Goal: Information Seeking & Learning: Learn about a topic

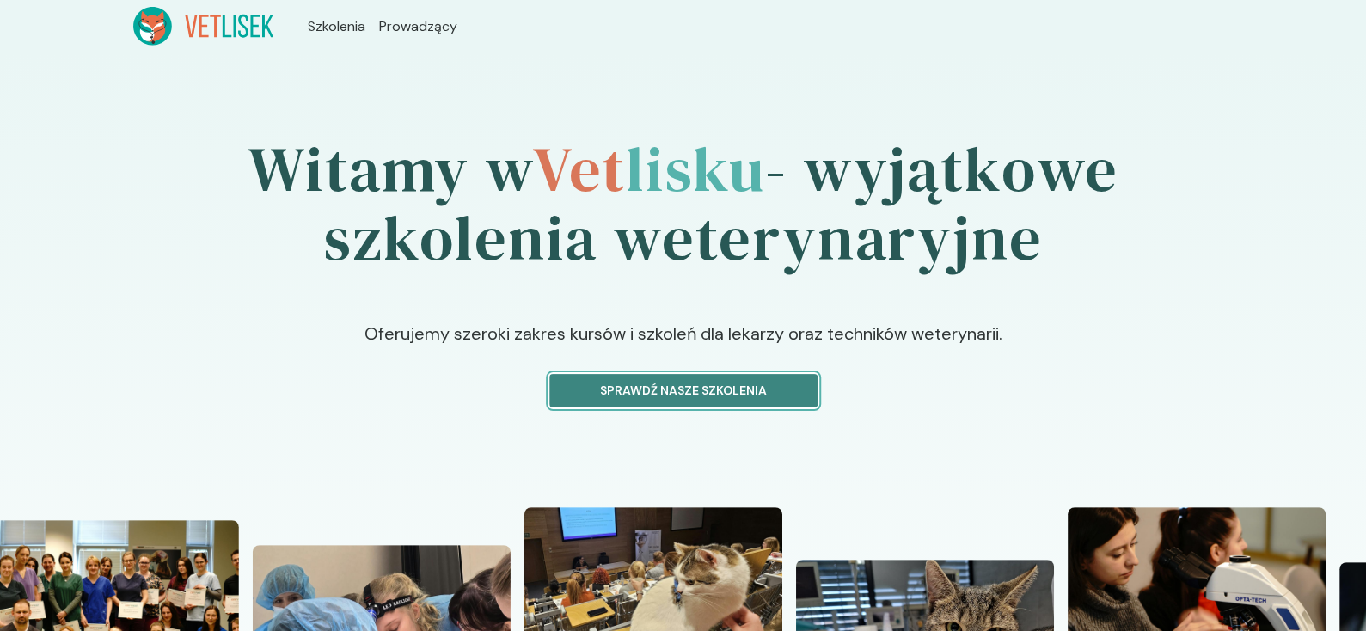
click at [751, 377] on button "Sprawdź nasze szkolenia" at bounding box center [683, 391] width 268 height 34
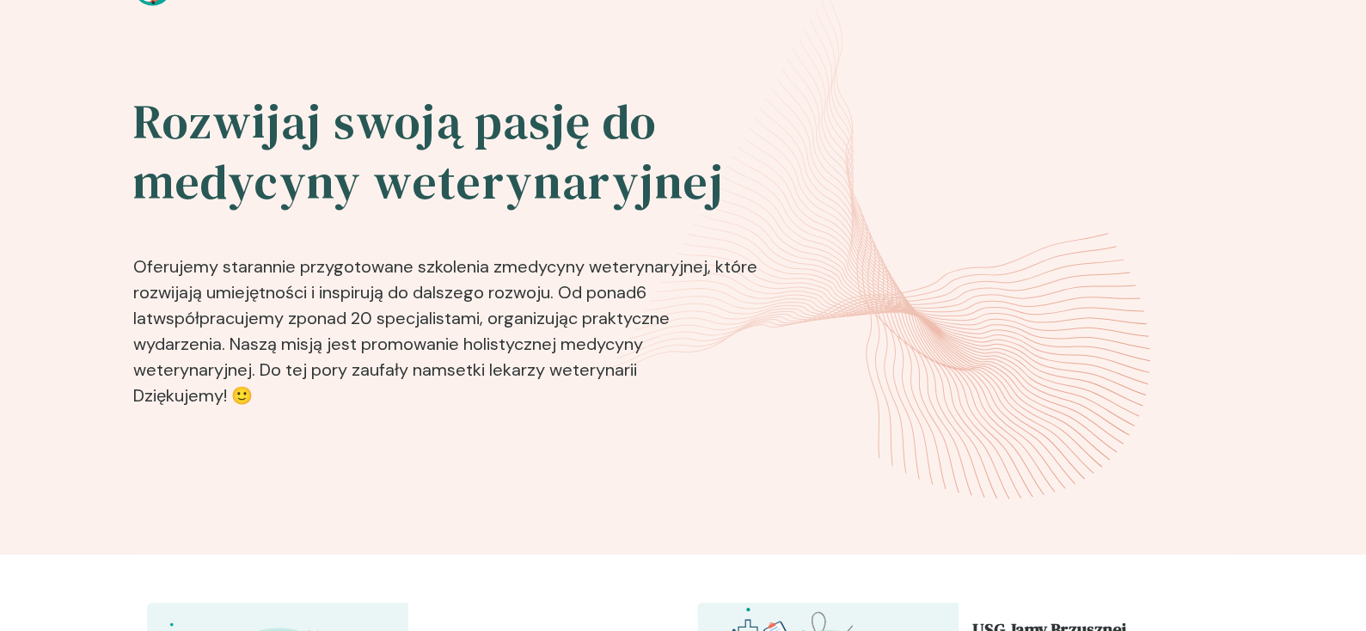
scroll to position [602, 0]
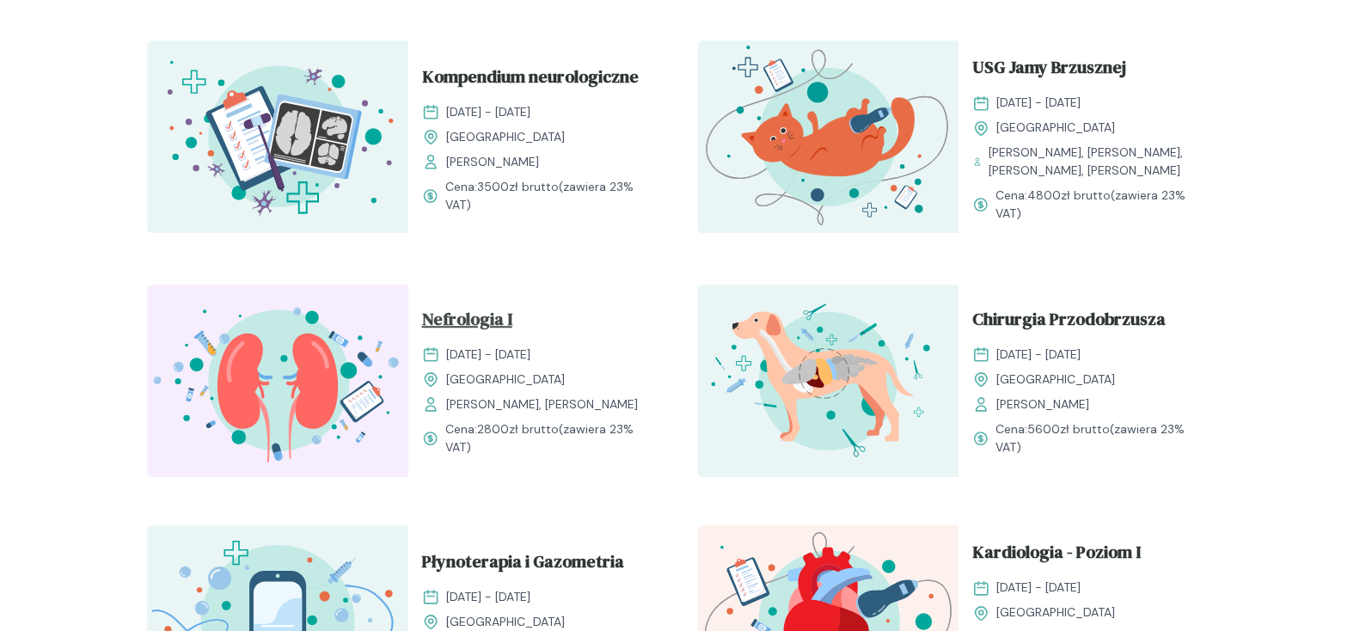
click at [475, 317] on span "Nefrologia I" at bounding box center [467, 322] width 90 height 33
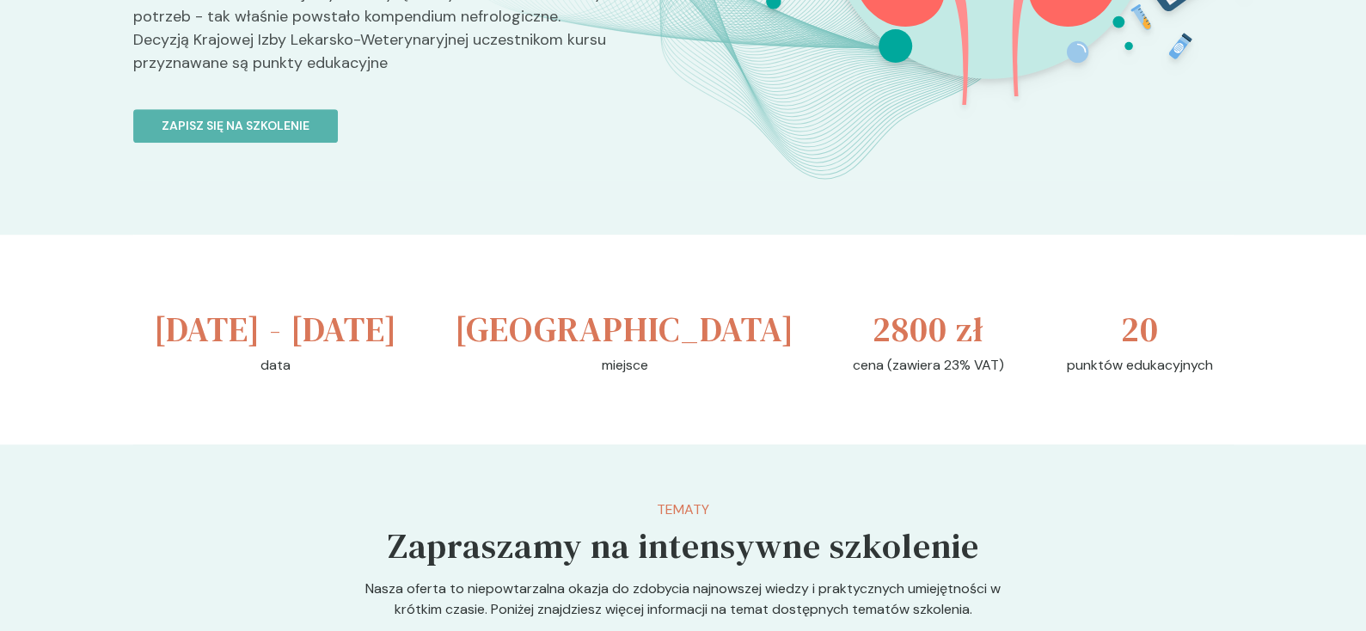
scroll to position [516, 0]
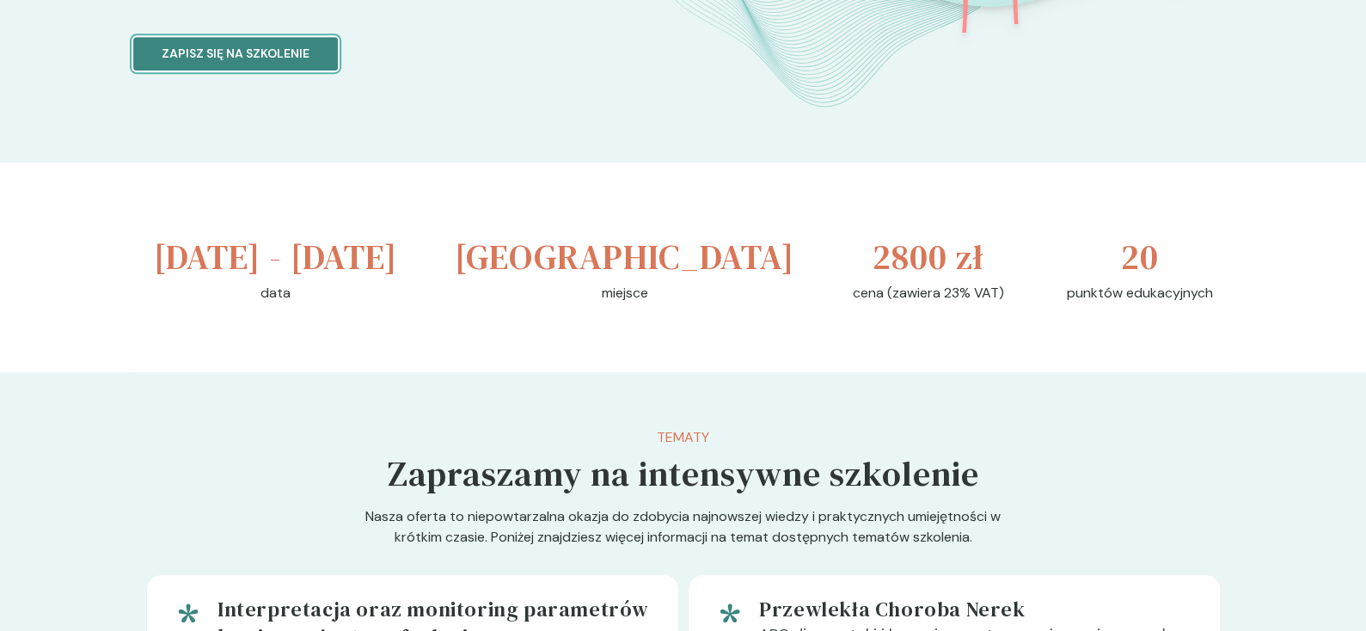
click at [241, 56] on p "Zapisz się na szkolenie" at bounding box center [236, 54] width 148 height 18
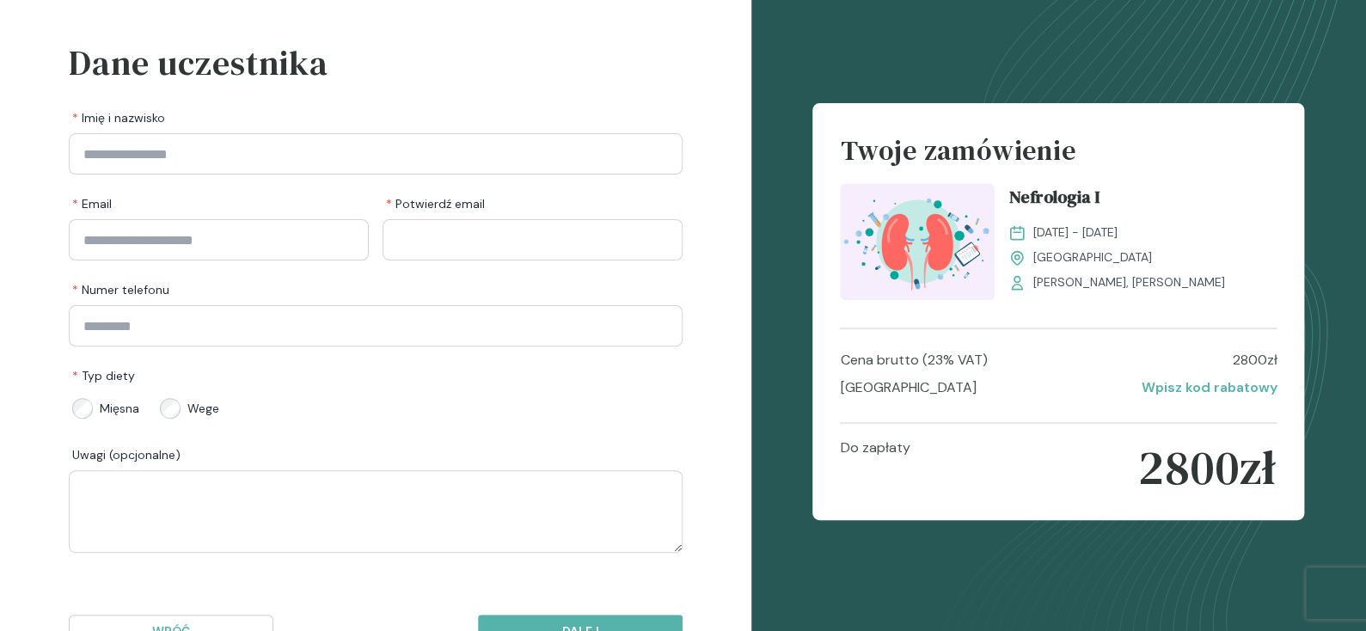
scroll to position [138, 0]
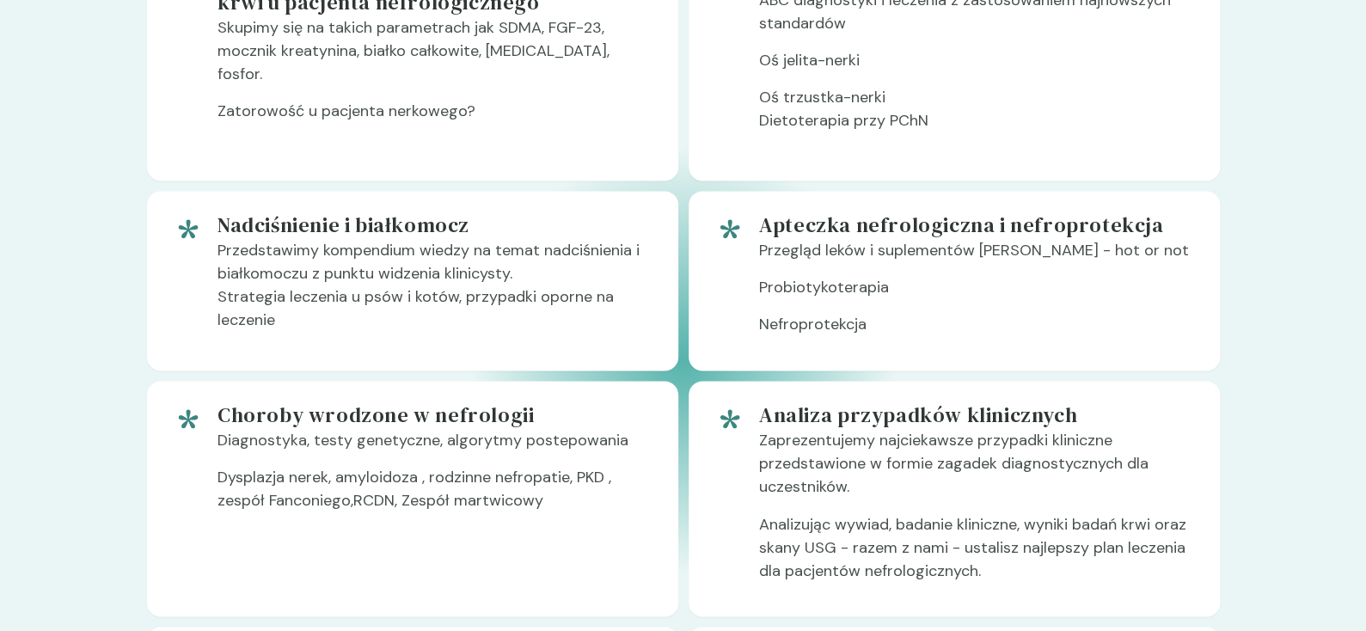
scroll to position [1203, 0]
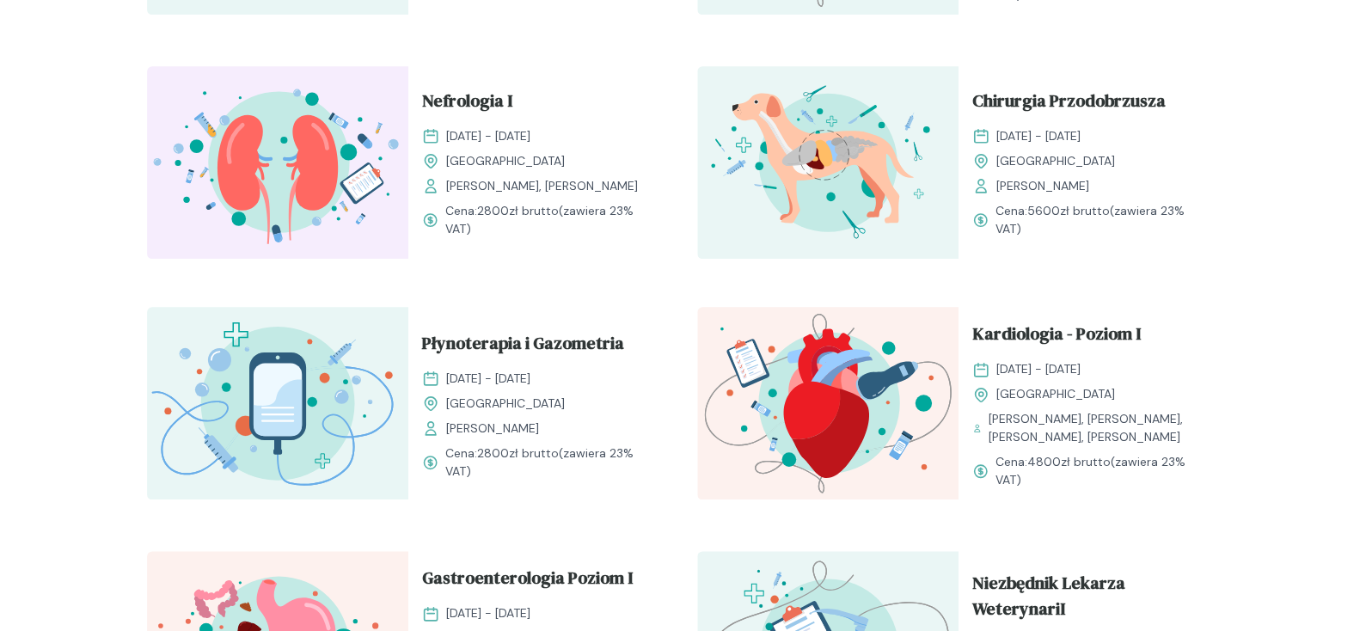
scroll to position [860, 0]
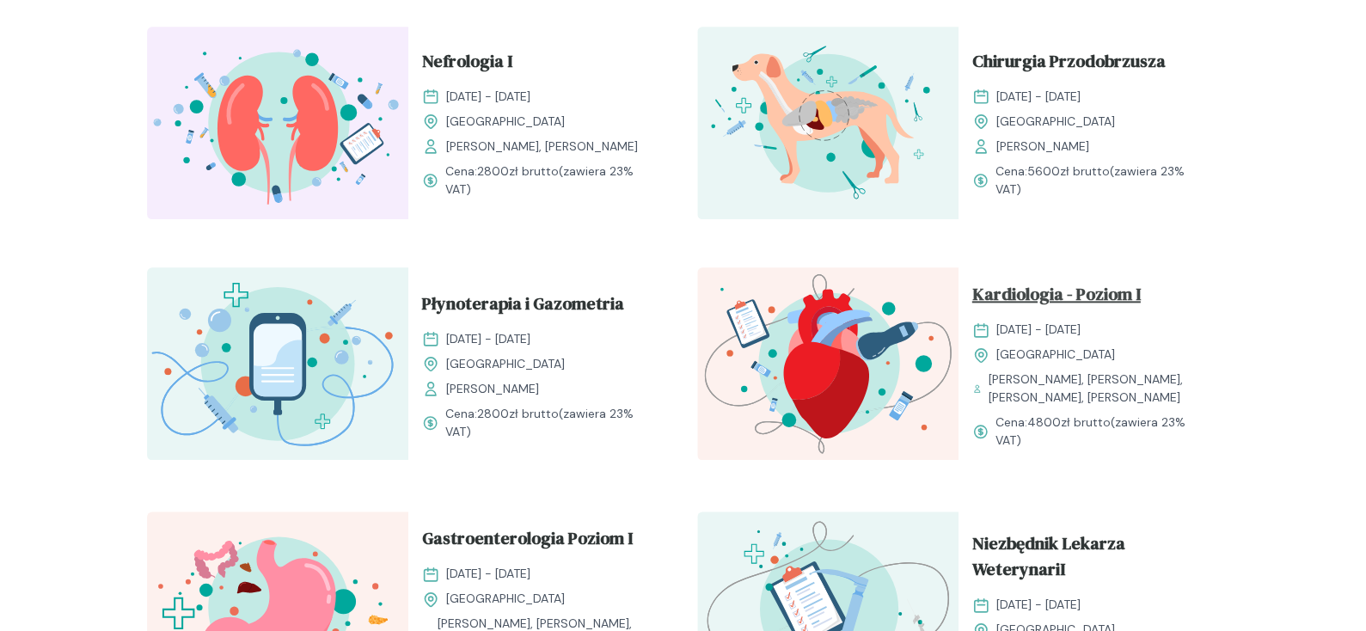
click at [1029, 285] on span "Kardiologia - Poziom I" at bounding box center [1056, 297] width 168 height 33
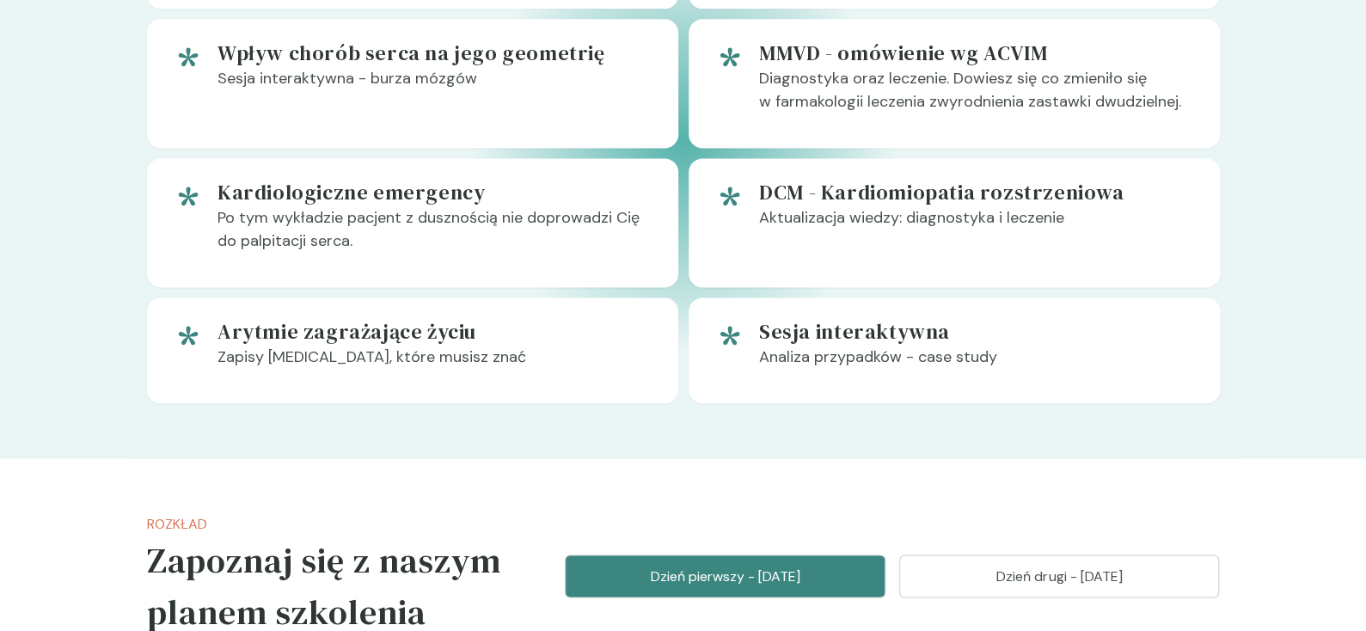
scroll to position [1632, 0]
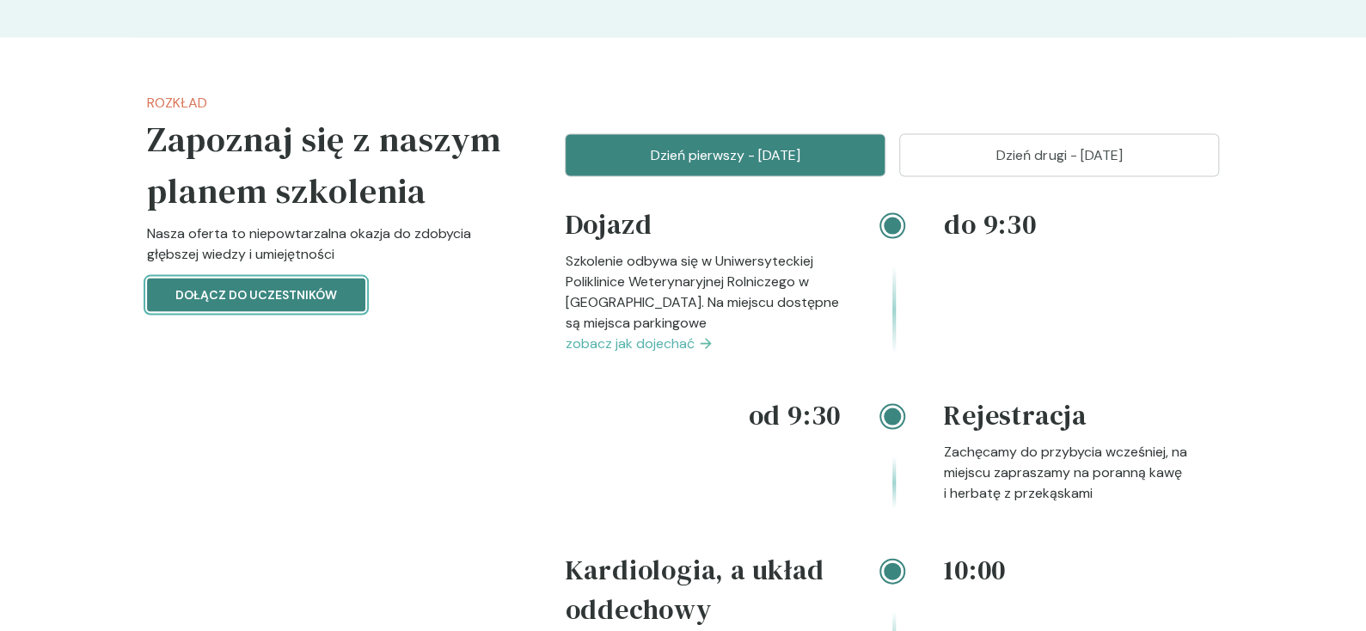
click at [273, 295] on p "Dołącz do uczestników" at bounding box center [256, 294] width 162 height 18
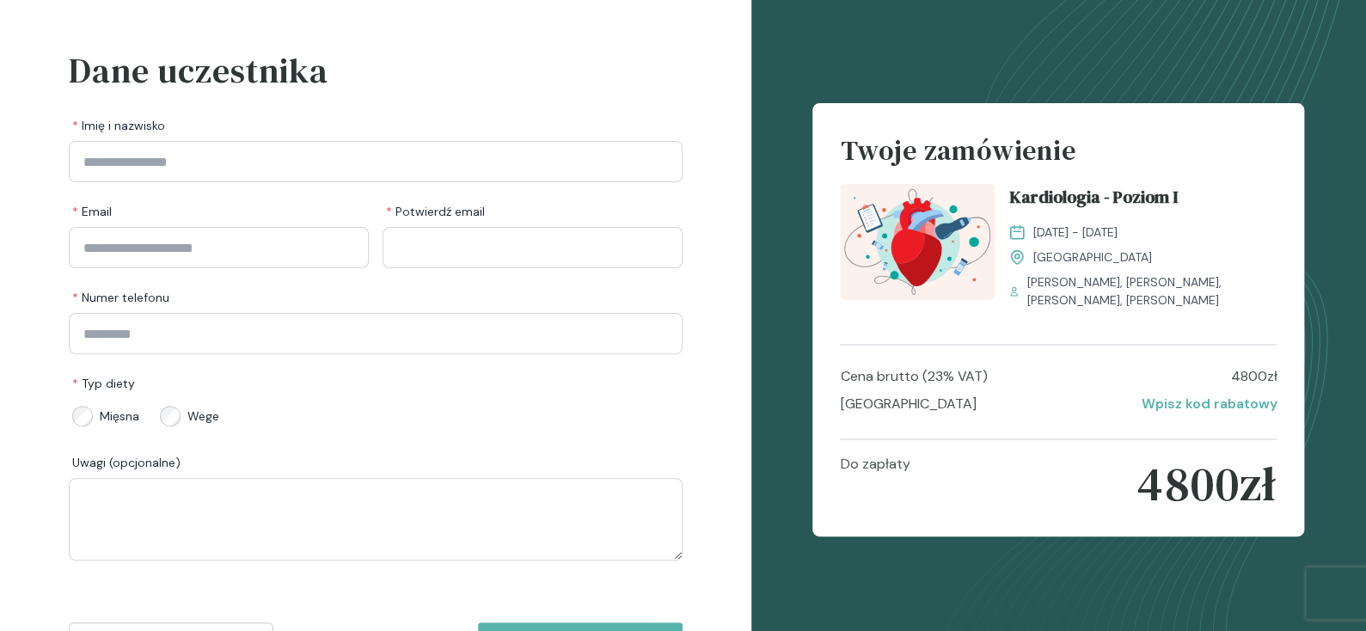
scroll to position [138, 0]
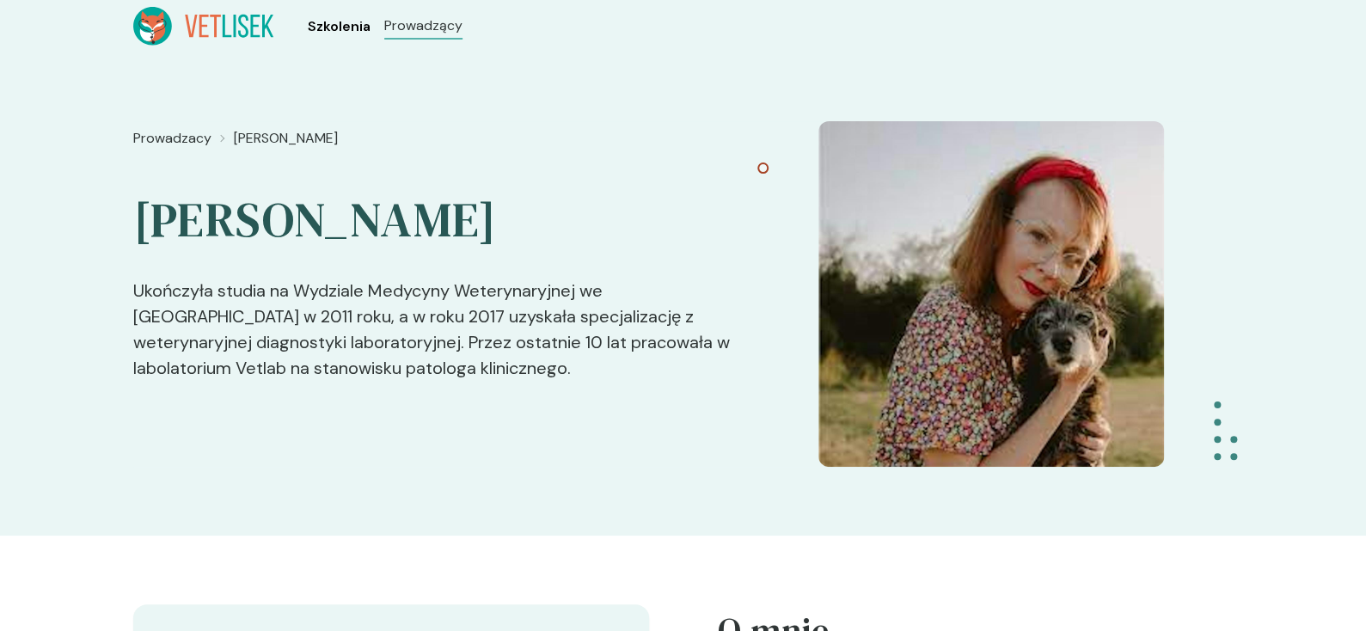
click at [334, 34] on span "Szkolenia" at bounding box center [339, 26] width 63 height 21
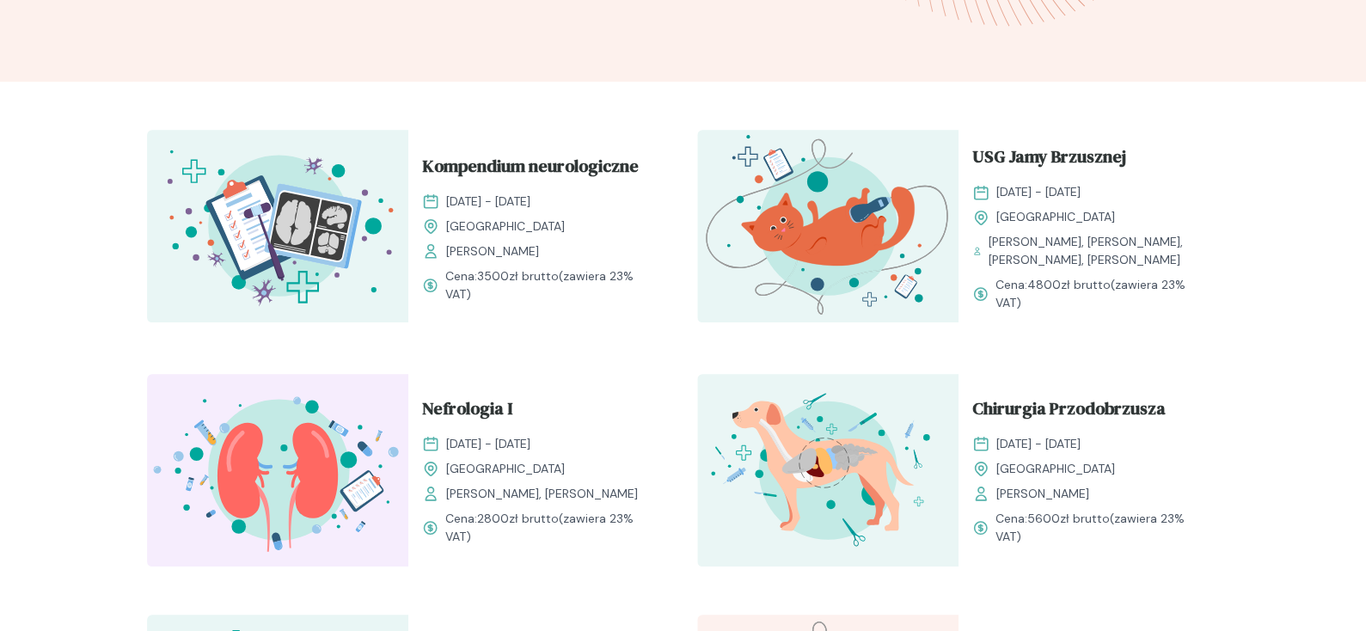
scroll to position [516, 0]
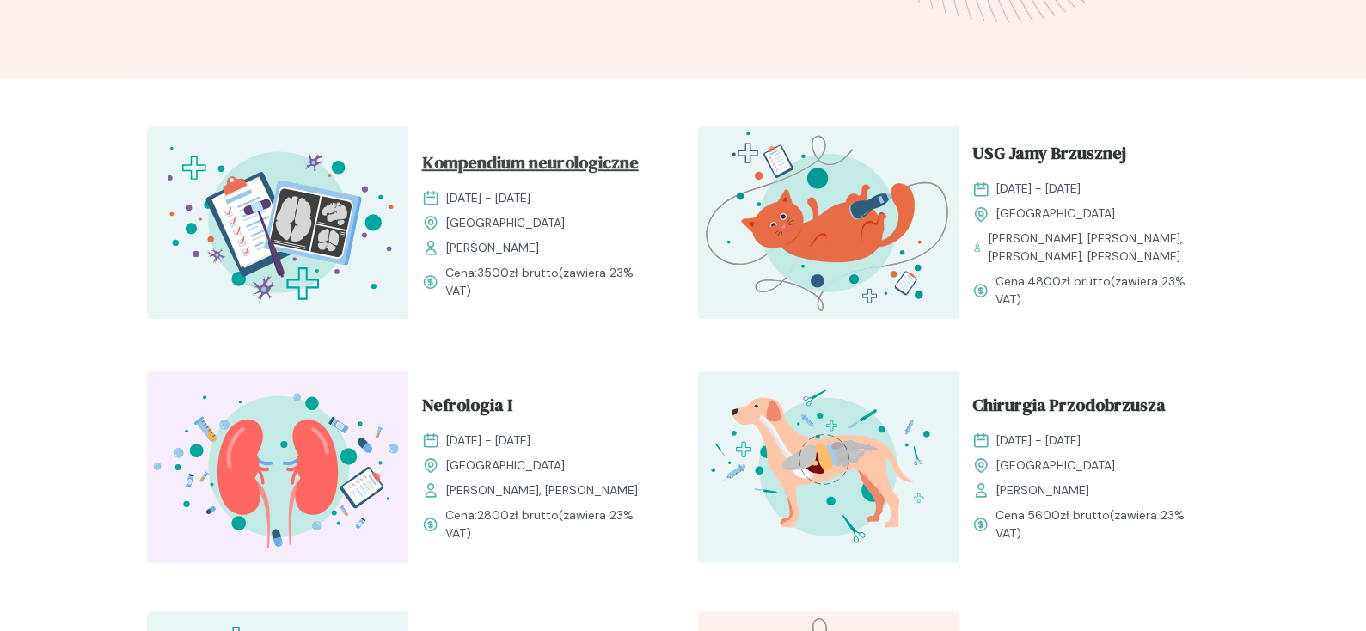
click at [579, 167] on span "Kompendium neurologiczne" at bounding box center [530, 166] width 217 height 33
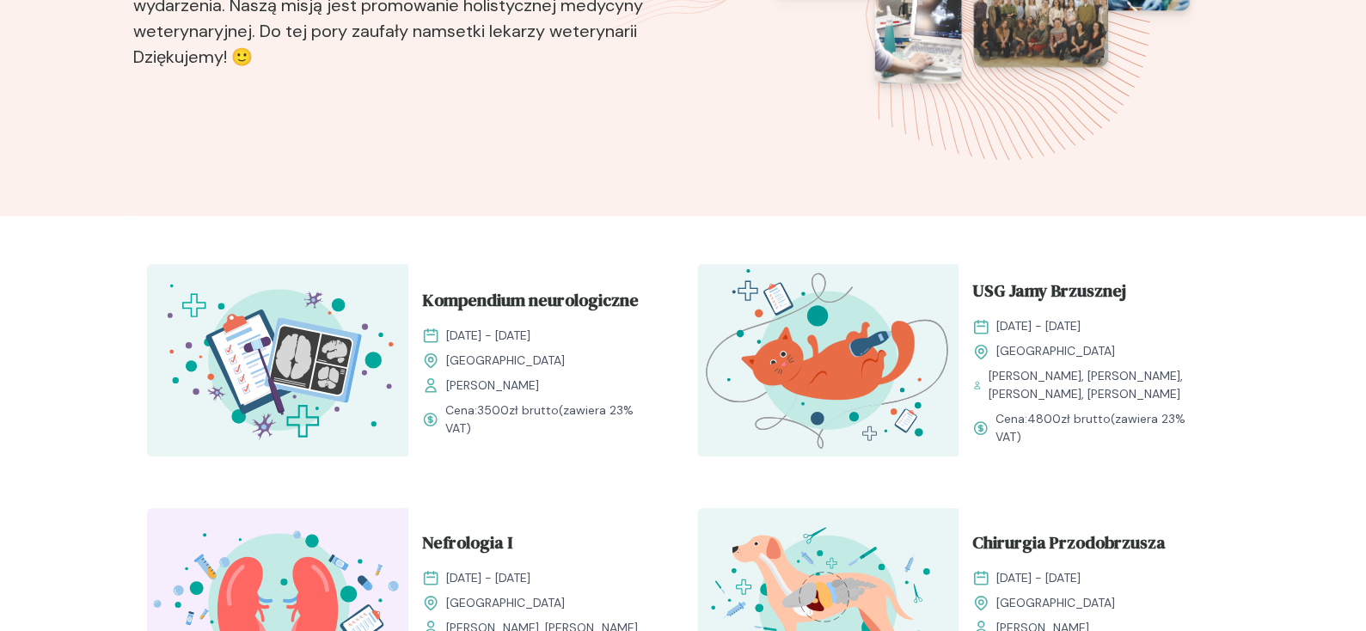
scroll to position [430, 0]
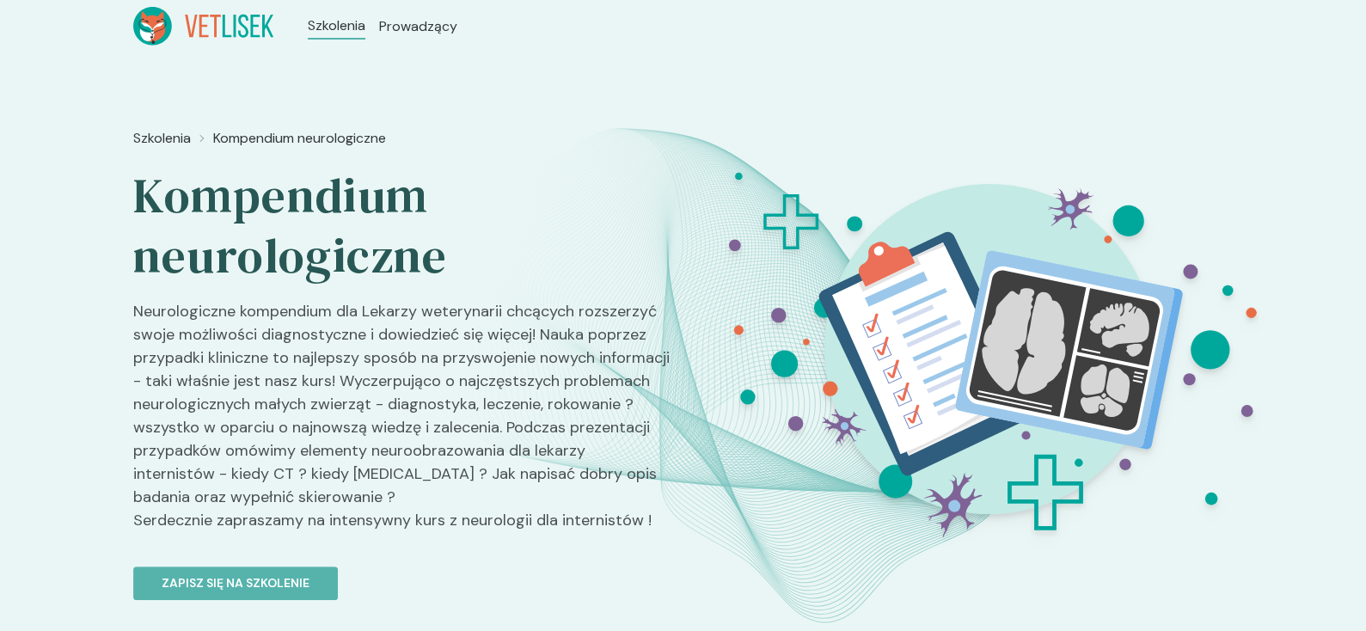
click at [567, 242] on h2 "Kompendium neurologiczne" at bounding box center [401, 226] width 536 height 120
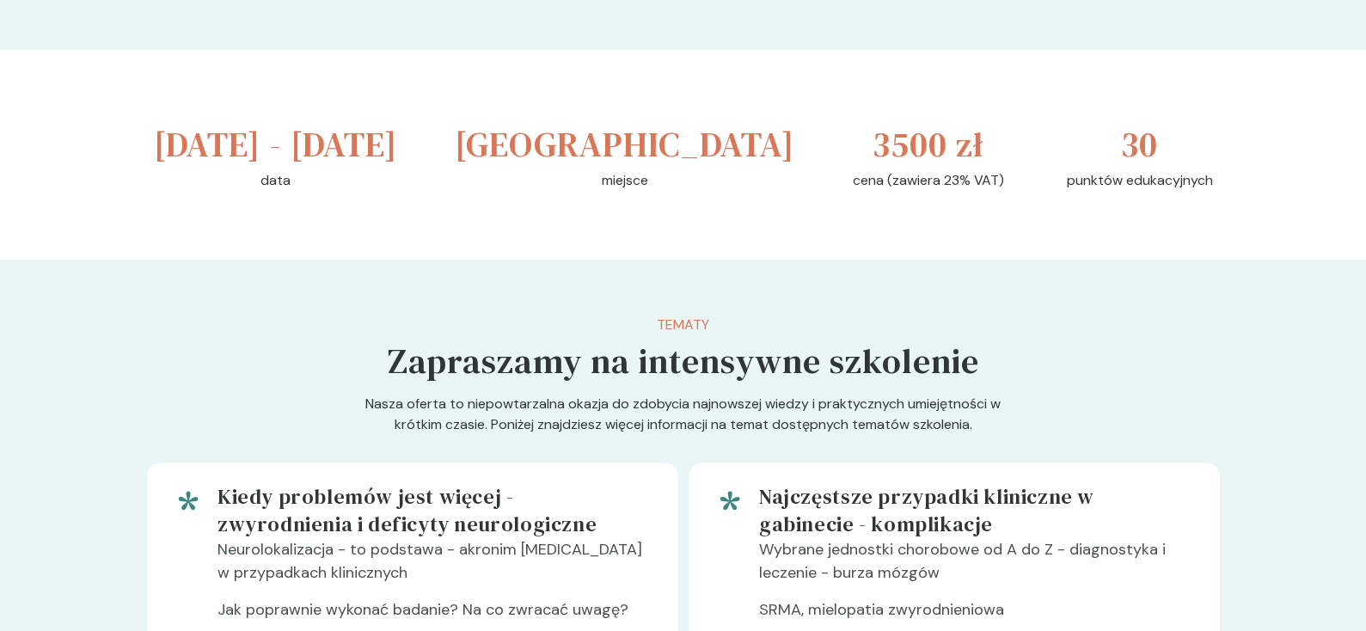
scroll to position [542, 0]
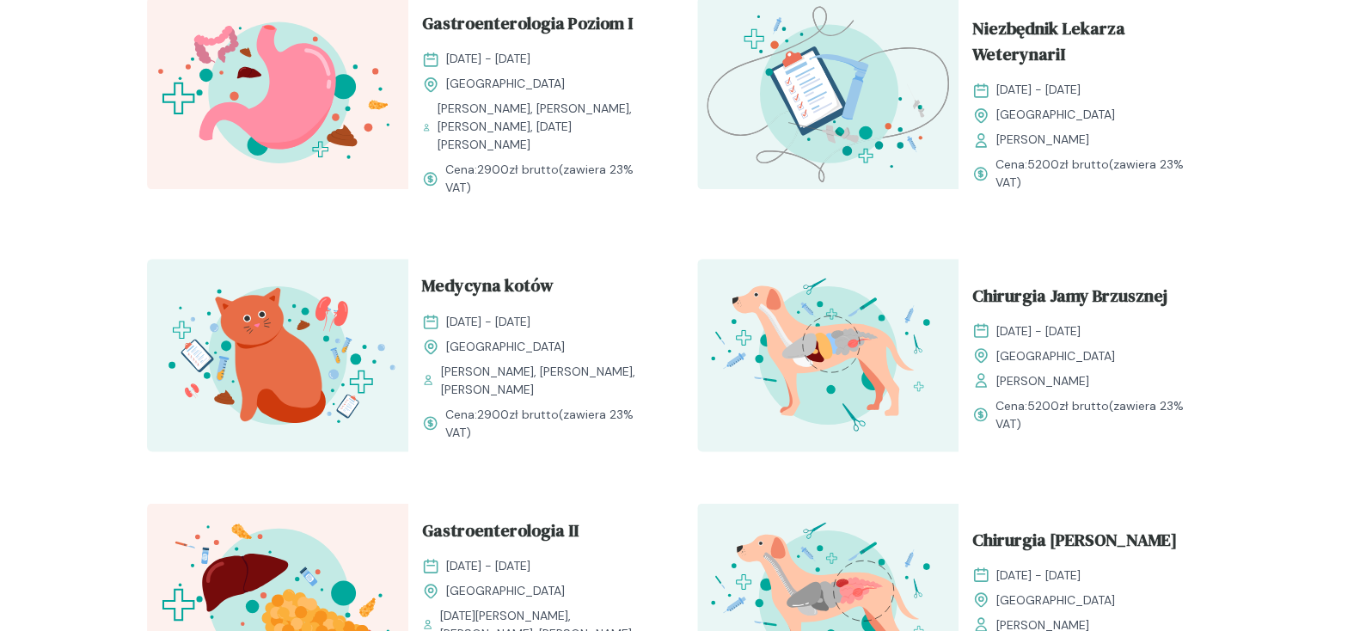
scroll to position [1289, 0]
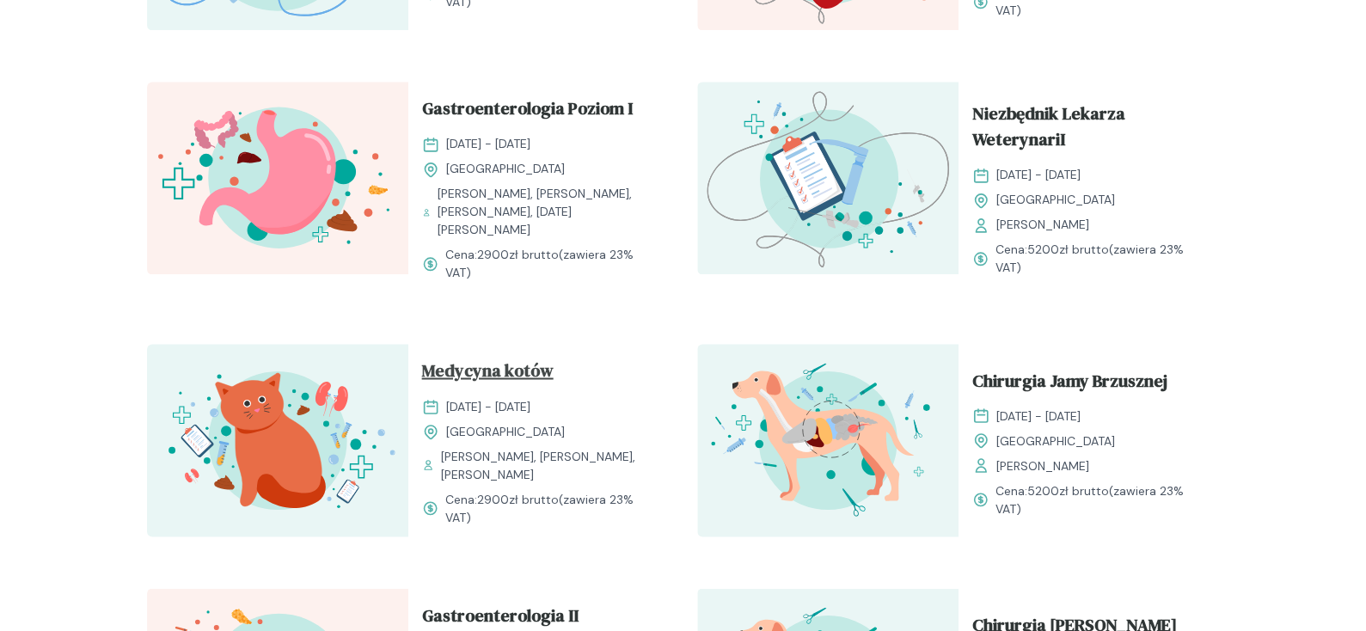
click at [495, 369] on span "Medycyna kotów" at bounding box center [488, 374] width 132 height 33
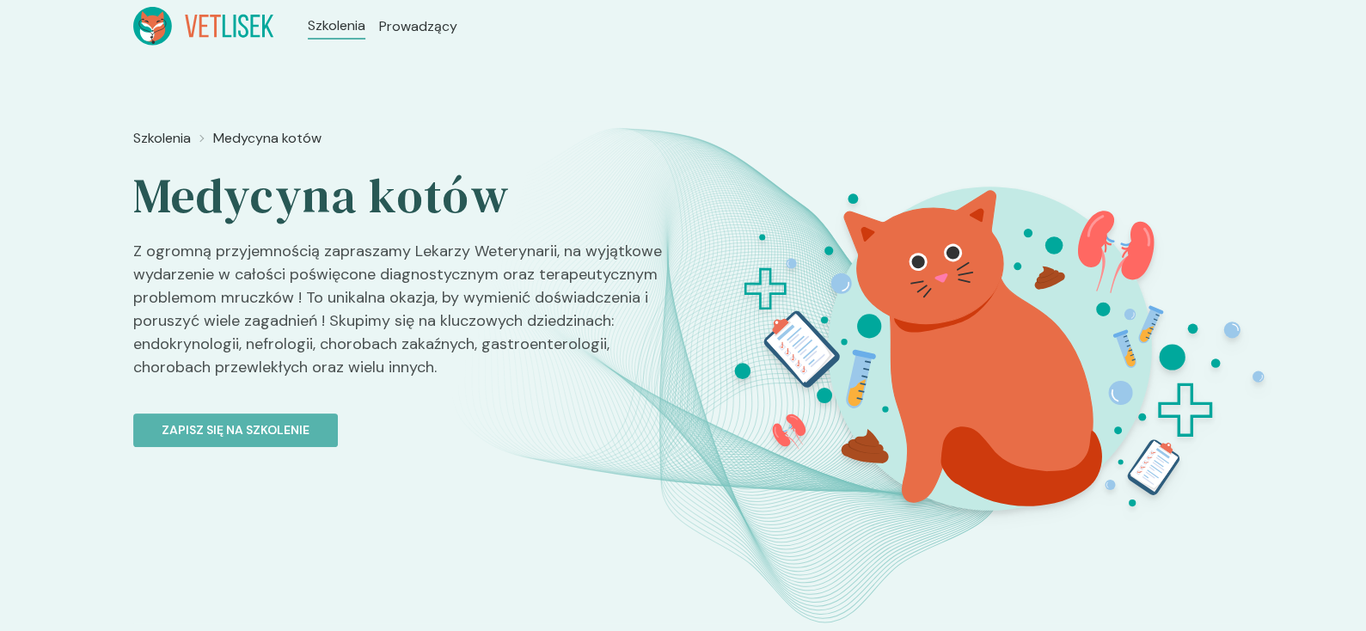
click at [241, 28] on icon at bounding box center [203, 26] width 141 height 39
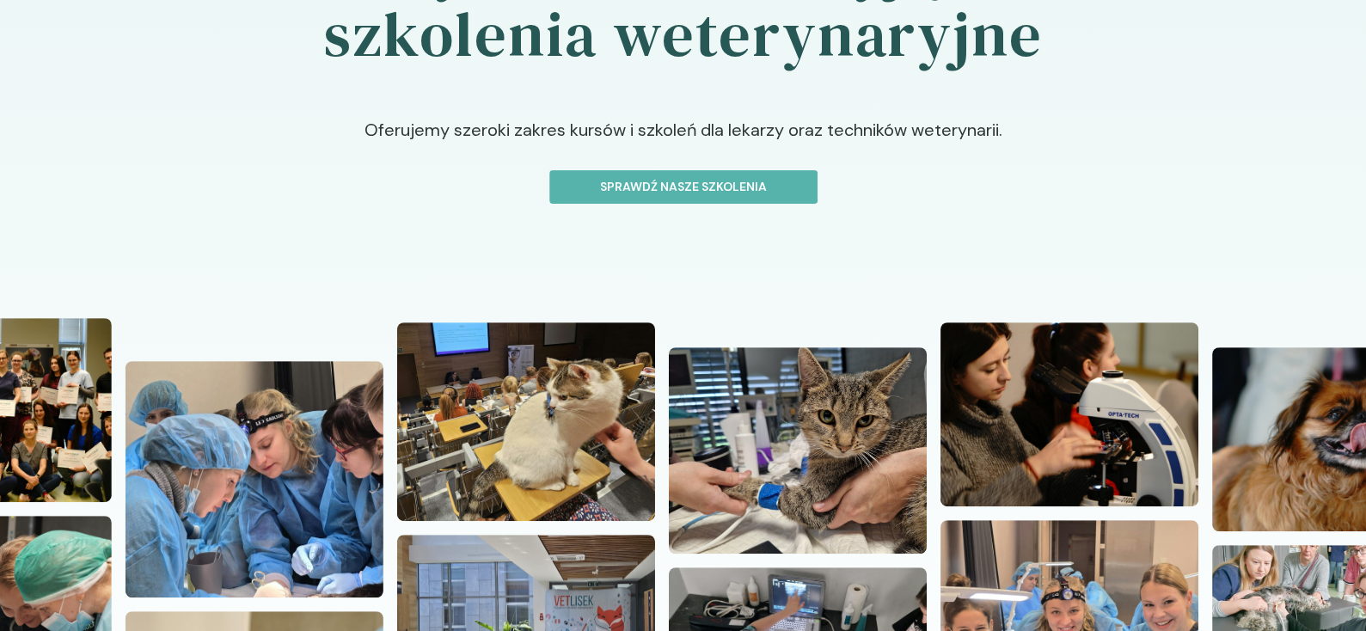
scroll to position [172, 0]
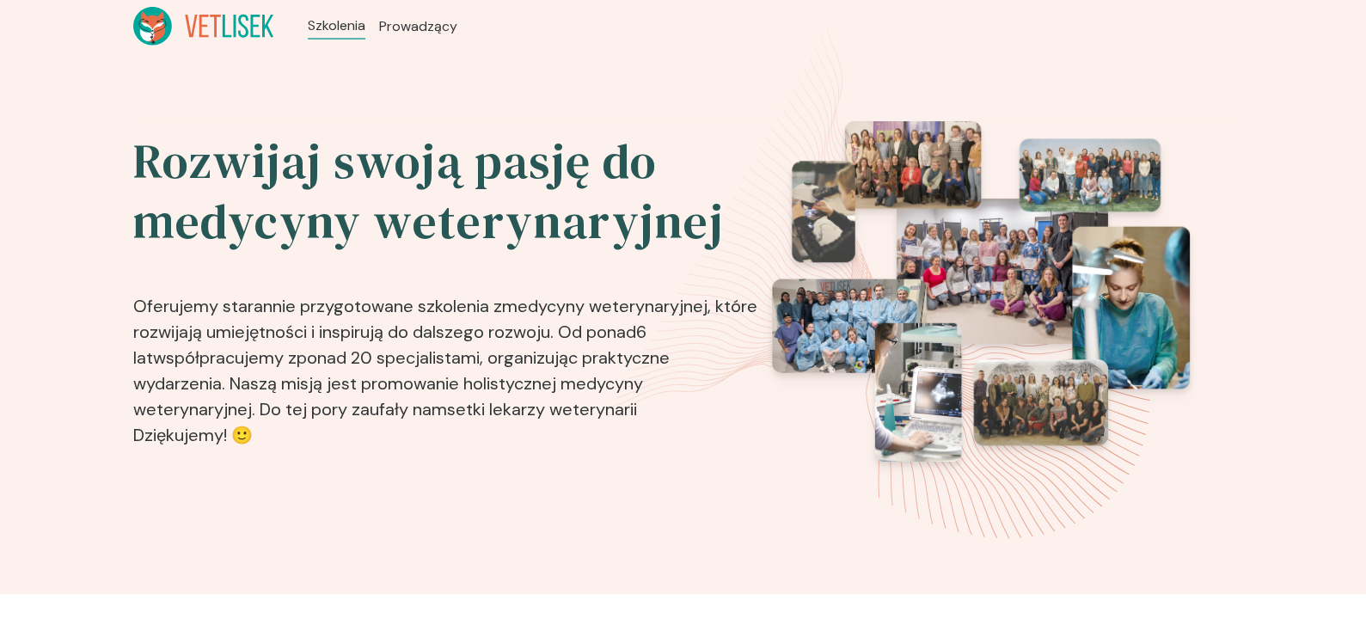
scroll to position [1289, 0]
